Goal: Information Seeking & Learning: Learn about a topic

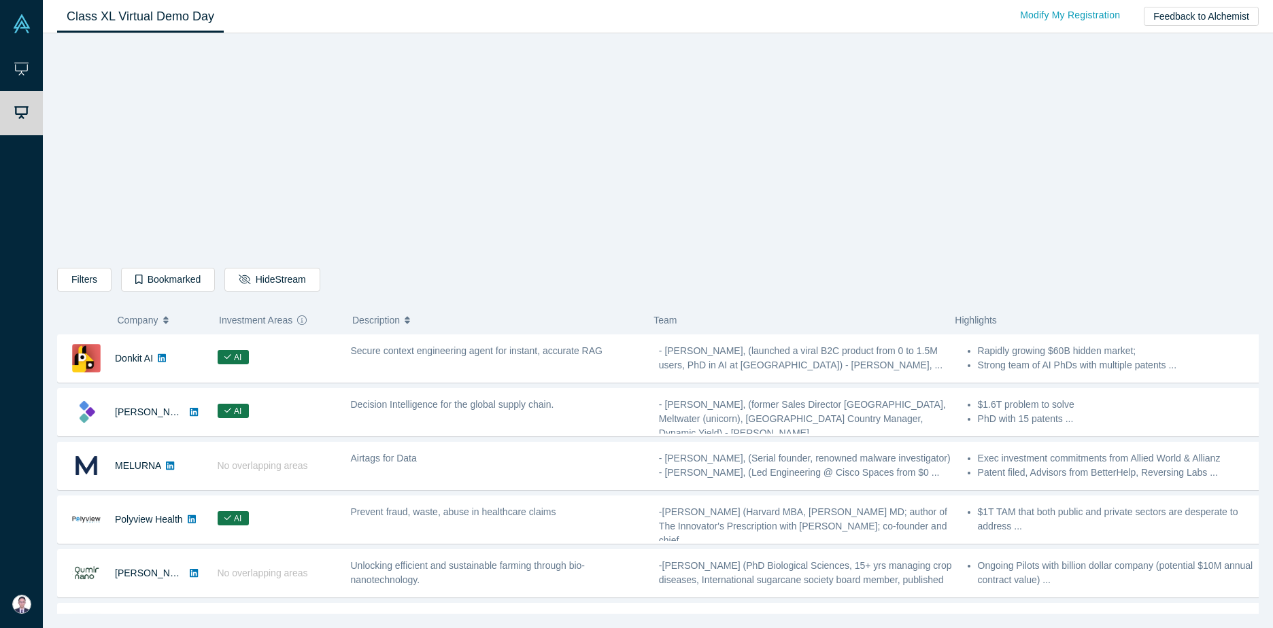
click at [954, 174] on div "Filters AI Artificial Intelligence B2B SaaS AI (Artificial Intelligence) Data A…" at bounding box center [658, 328] width 1202 height 571
click at [402, 165] on div "Filters AI Artificial Intelligence B2B SaaS AI (Artificial Intelligence) Data A…" at bounding box center [658, 328] width 1202 height 571
click at [911, 189] on div "Filters AI Artificial Intelligence B2B SaaS AI (Artificial Intelligence) Data A…" at bounding box center [658, 328] width 1202 height 571
click at [958, 212] on div "Filters AI Artificial Intelligence B2B SaaS AI (Artificial Intelligence) Data A…" at bounding box center [658, 328] width 1202 height 571
click at [918, 256] on div "Filters AI Artificial Intelligence B2B SaaS AI (Artificial Intelligence) Data A…" at bounding box center [658, 328] width 1202 height 571
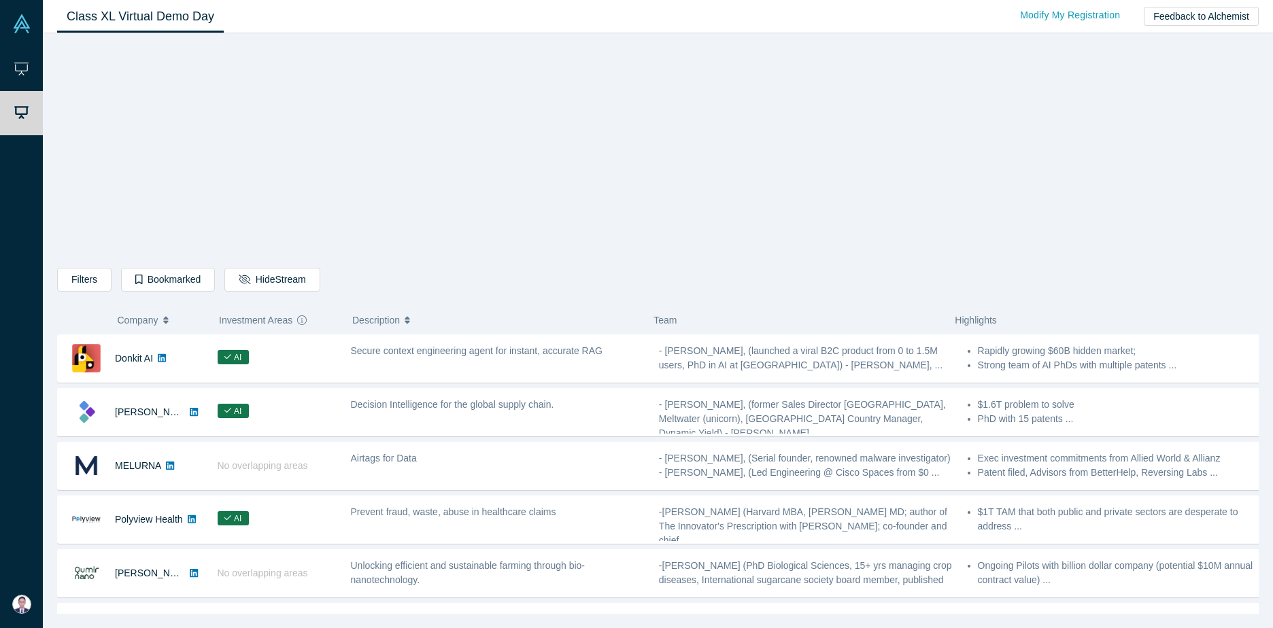
click at [163, 362] on icon at bounding box center [162, 358] width 8 height 8
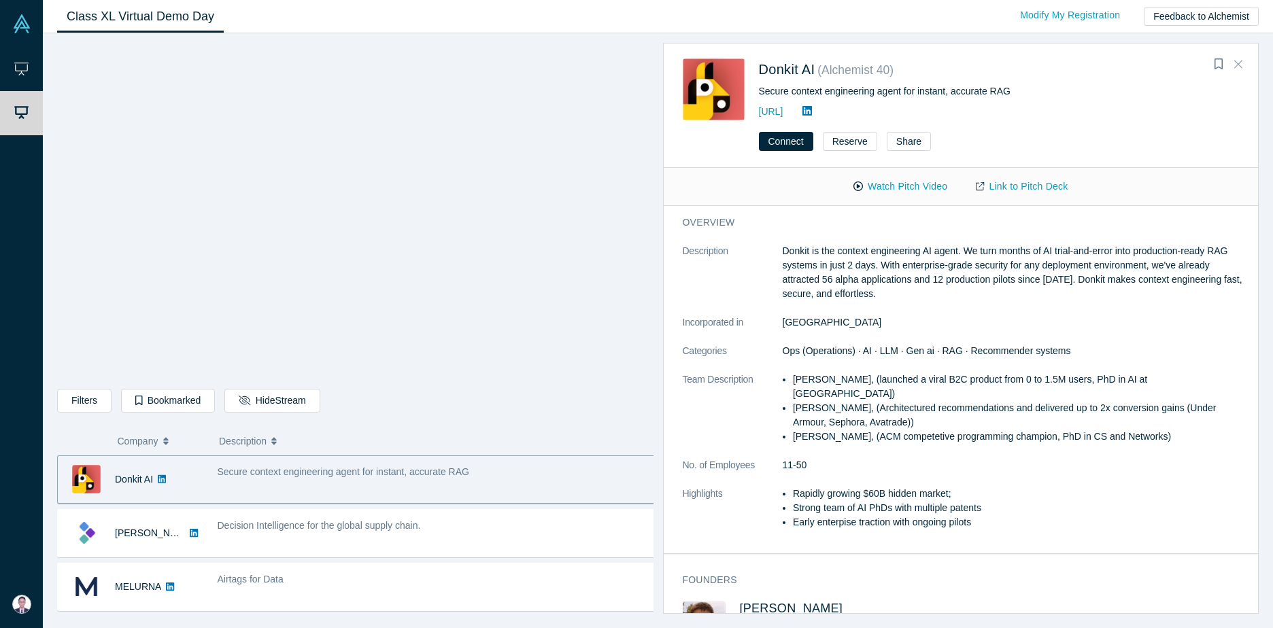
click at [1238, 67] on icon "Close" at bounding box center [1239, 64] width 8 height 12
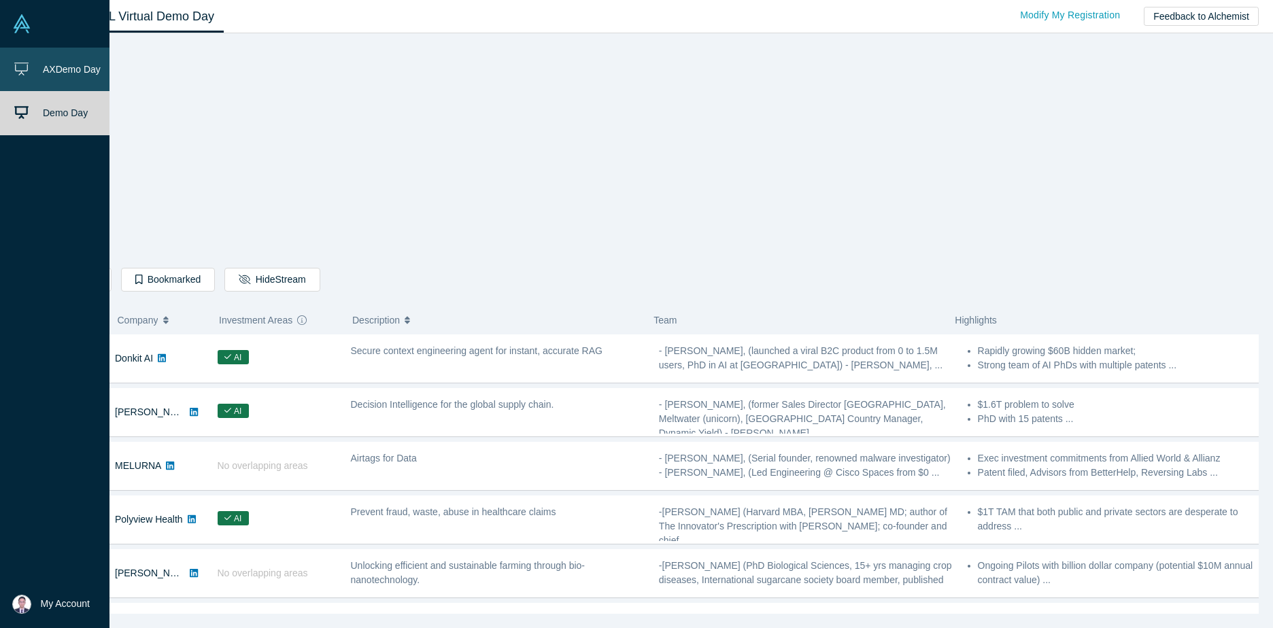
click at [34, 80] on link "AX Demo Day" at bounding box center [60, 70] width 120 height 44
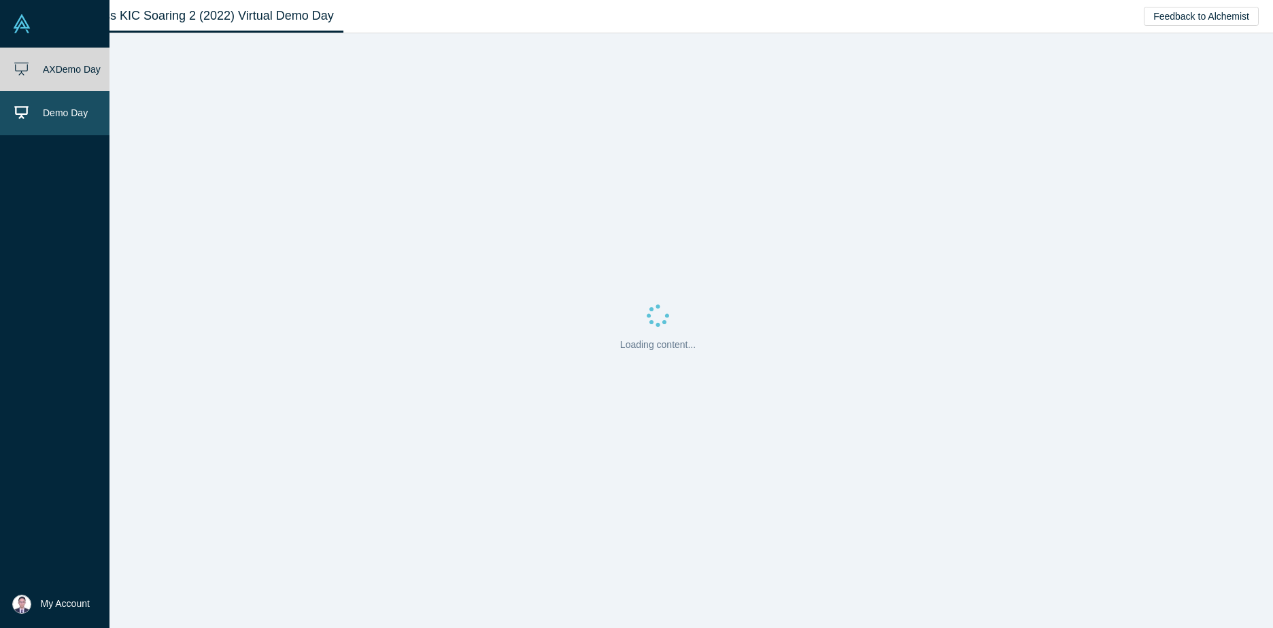
click at [38, 105] on link "Demo Day" at bounding box center [60, 113] width 120 height 44
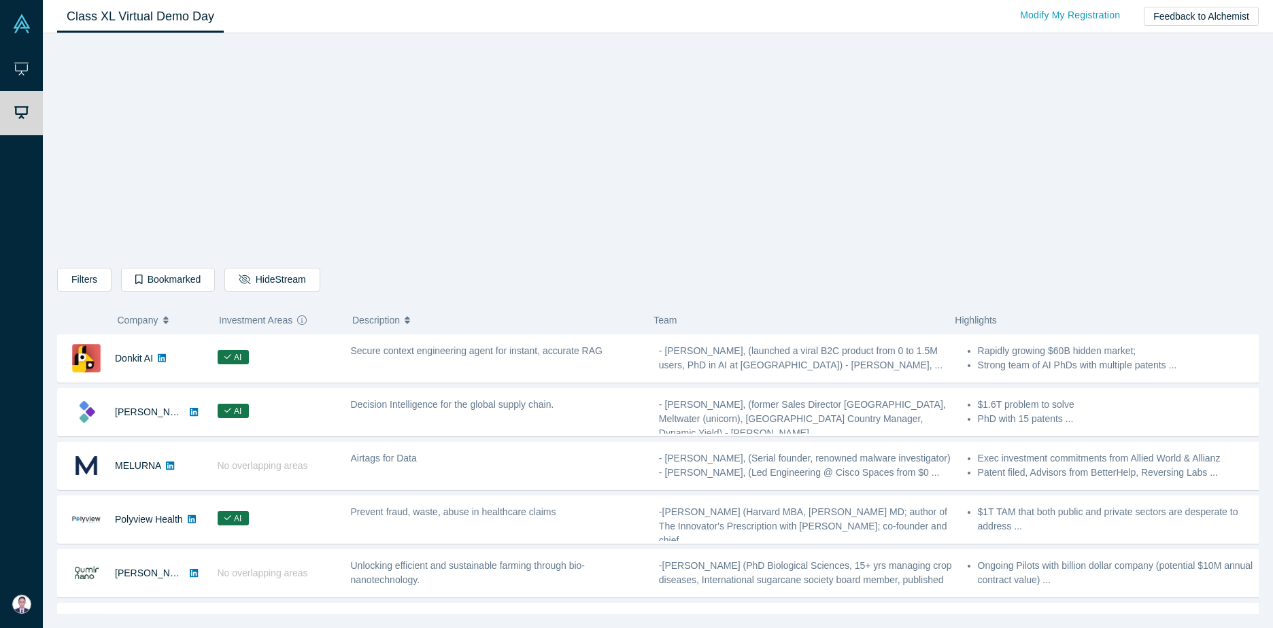
click at [905, 185] on div "Filters AI Artificial Intelligence B2B SaaS AI (Artificial Intelligence) Data A…" at bounding box center [658, 328] width 1202 height 571
